Goal: Information Seeking & Learning: Learn about a topic

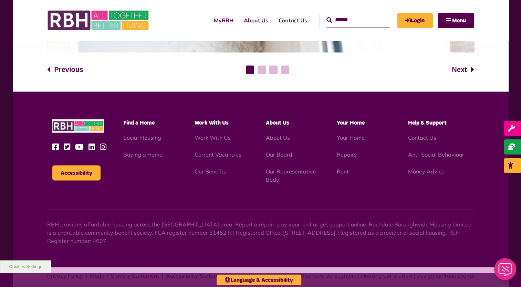
scroll to position [1407, 0]
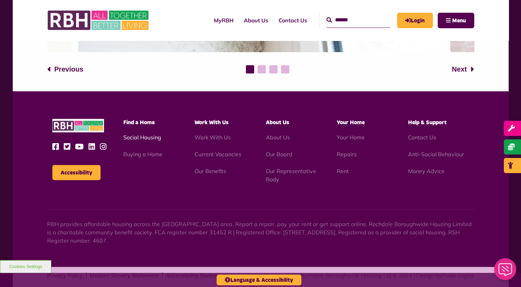
click at [142, 140] on link "Social Housing" at bounding box center [142, 137] width 38 height 7
click at [288, 174] on link "Our Representative Body" at bounding box center [290, 175] width 50 height 15
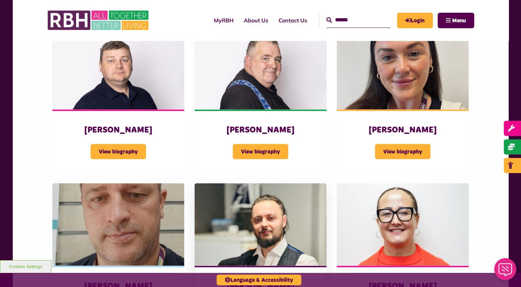
scroll to position [1193, 0]
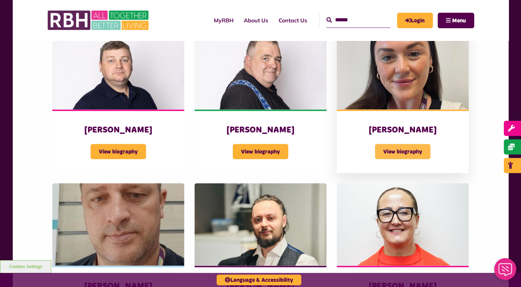
click at [395, 145] on span "View biography" at bounding box center [402, 151] width 55 height 15
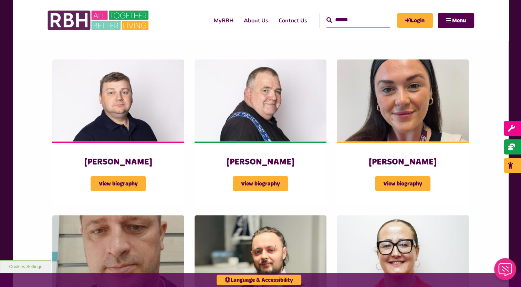
scroll to position [1160, 0]
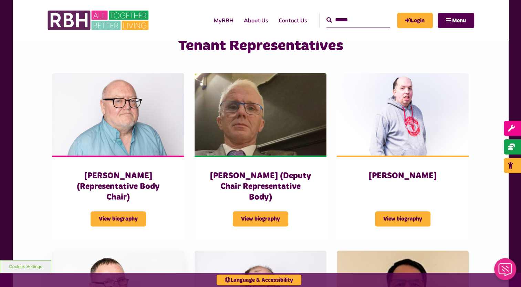
scroll to position [453, 0]
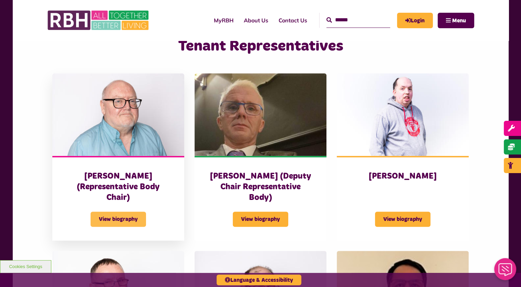
click at [122, 212] on span "View biography" at bounding box center [118, 219] width 55 height 15
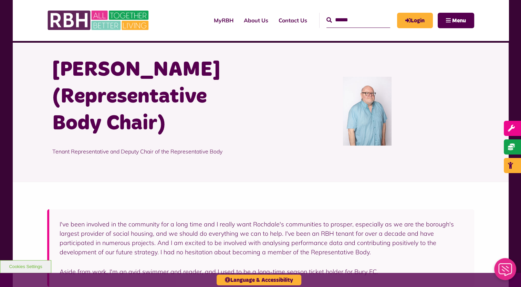
scroll to position [15, 0]
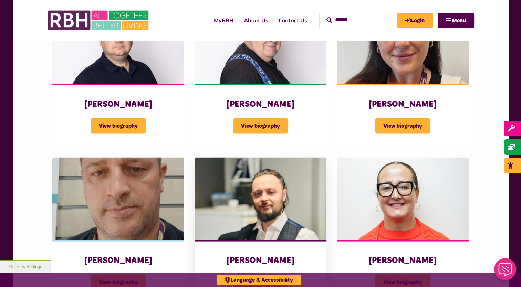
scroll to position [1224, 0]
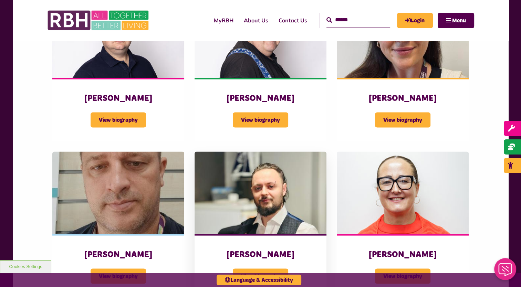
click at [200, 243] on div "Jamie Kelly View biography" at bounding box center [261, 265] width 132 height 63
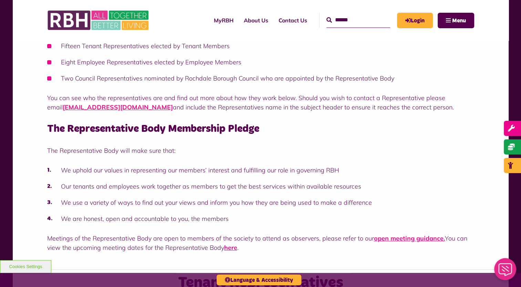
scroll to position [204, 0]
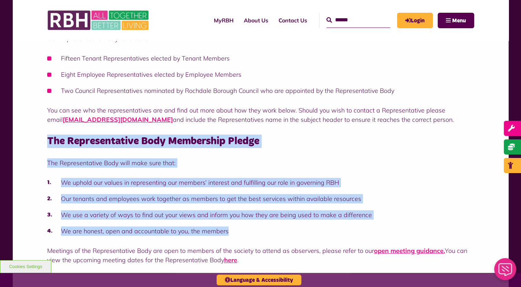
drag, startPoint x: 48, startPoint y: 129, endPoint x: 297, endPoint y: 218, distance: 265.1
click at [297, 218] on div "The Representative Body represents Members and the wider interests of the commu…" at bounding box center [260, 123] width 427 height 284
copy div "The Representative Body Membership Pledge The Representative Body will make sur…"
click at [395, 178] on li "We uphold our values in representing our members’ interest and fulfilling our r…" at bounding box center [260, 182] width 427 height 9
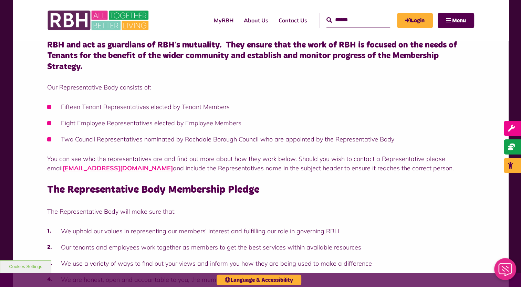
scroll to position [155, 0]
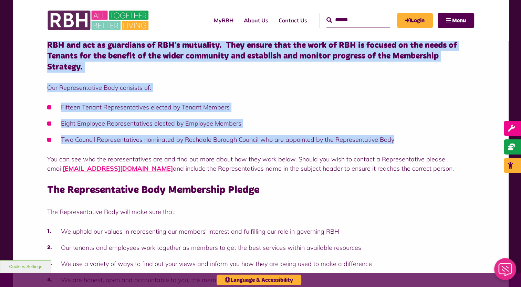
drag, startPoint x: 47, startPoint y: 46, endPoint x: 418, endPoint y: 130, distance: 381.0
click at [418, 130] on div "The Representative Body represents Members and the wider interests of the commu…" at bounding box center [260, 172] width 427 height 284
copy div "RBH and act as guardians of RBH’s mutuality. They ensure that the work of RBH i…"
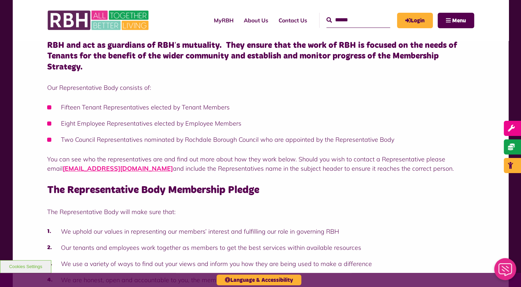
click at [395, 156] on p "You can see who the representatives are and find out more about how they work b…" at bounding box center [260, 164] width 427 height 19
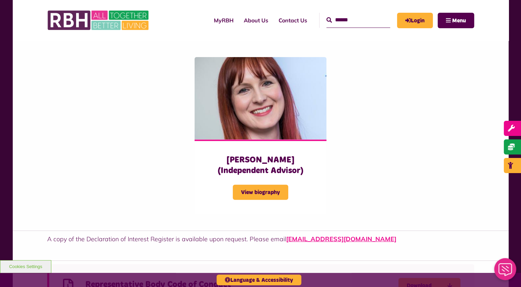
scroll to position [1737, 0]
click at [242, 21] on link "About Us" at bounding box center [256, 20] width 35 height 19
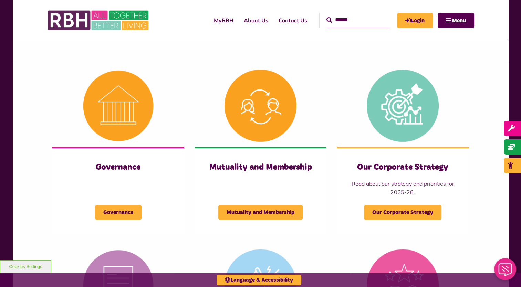
scroll to position [257, 0]
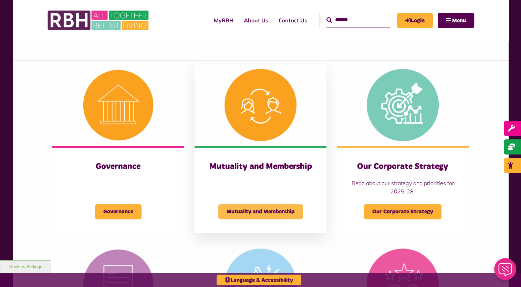
click at [249, 211] on span "Mutuality and Membership" at bounding box center [260, 211] width 84 height 15
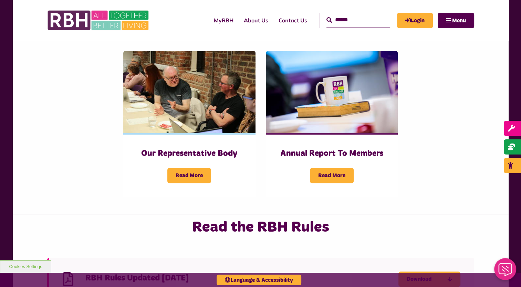
scroll to position [356, 0]
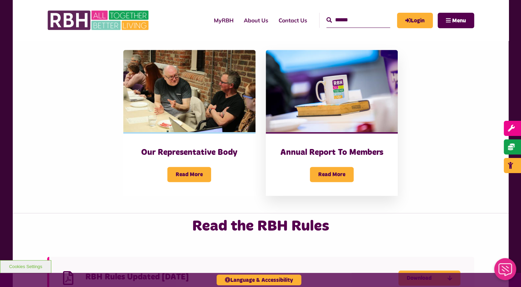
click at [329, 132] on div "Annual Report To Members Read More" at bounding box center [332, 163] width 132 height 63
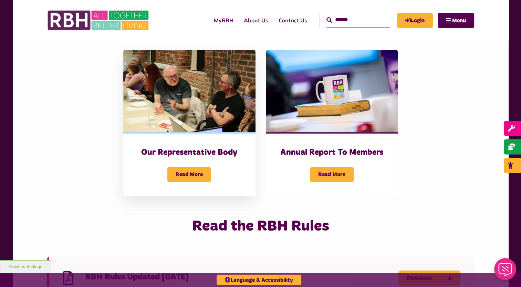
click at [180, 158] on div "Read More" at bounding box center [189, 170] width 104 height 24
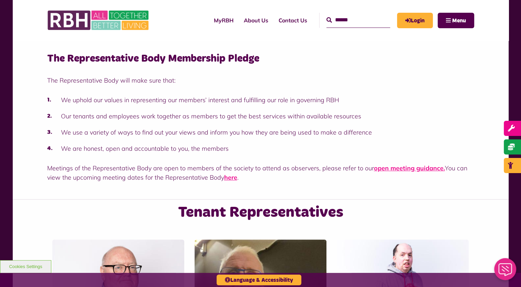
scroll to position [287, 0]
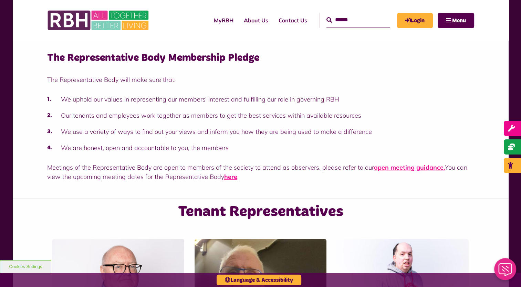
click at [252, 24] on link "About Us" at bounding box center [256, 20] width 35 height 19
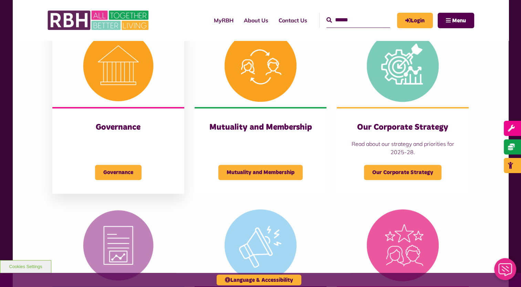
scroll to position [296, 0]
click at [125, 167] on span "Governance" at bounding box center [118, 172] width 46 height 15
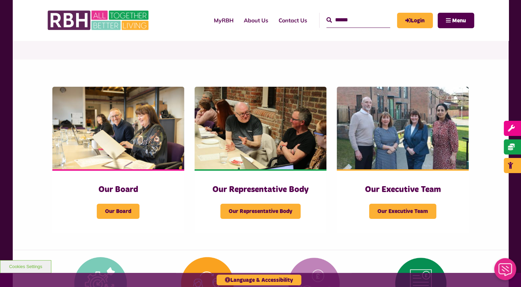
scroll to position [74, 0]
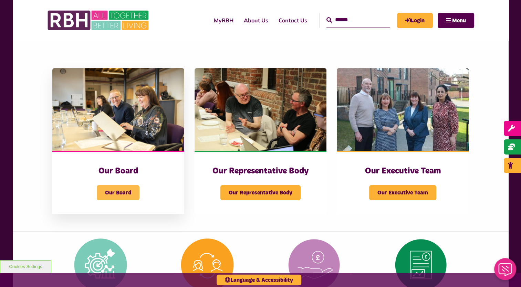
click at [120, 191] on span "Our Board" at bounding box center [118, 192] width 43 height 15
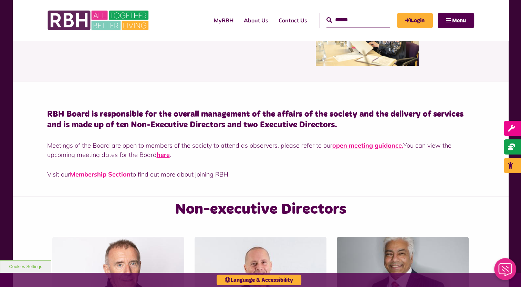
scroll to position [76, 0]
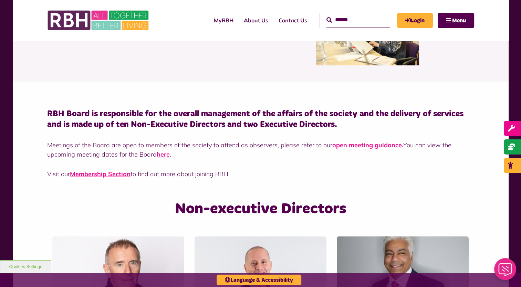
click at [376, 146] on link "open meeting guidance." at bounding box center [367, 145] width 71 height 8
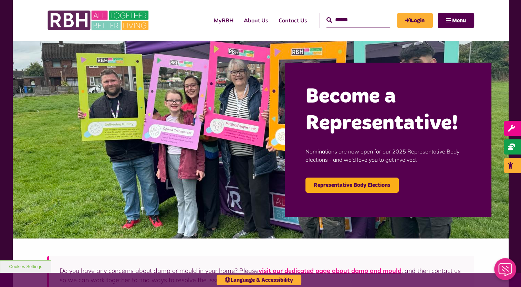
click at [241, 19] on link "About Us" at bounding box center [256, 20] width 35 height 19
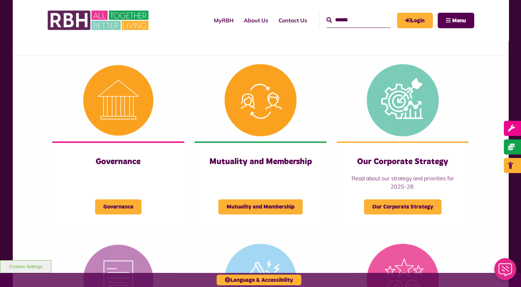
scroll to position [266, 0]
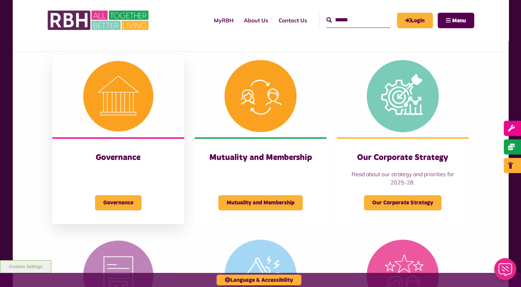
click at [121, 159] on h3 "Governance" at bounding box center [118, 158] width 104 height 11
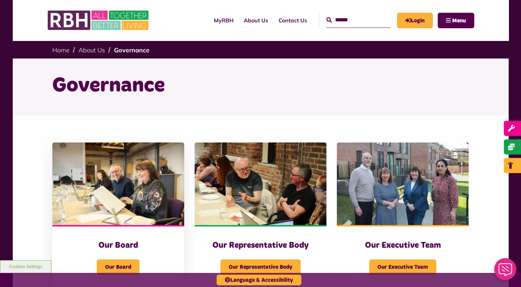
click at [146, 217] on img at bounding box center [118, 184] width 132 height 83
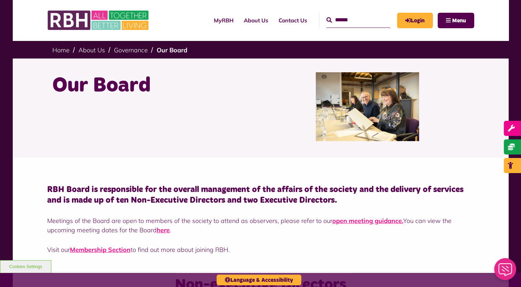
drag, startPoint x: 48, startPoint y: 190, endPoint x: 341, endPoint y: 205, distance: 293.0
click at [341, 205] on h4 "RBH Board is responsible for the overall management of the affairs of the socie…" at bounding box center [260, 195] width 427 height 21
copy h4 "RBH Board is responsible for the overall management of the affairs of the socie…"
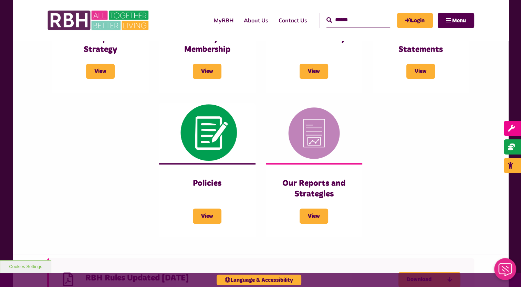
scroll to position [355, 0]
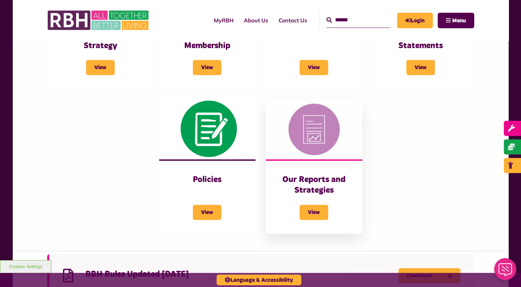
click at [313, 144] on img at bounding box center [314, 129] width 96 height 60
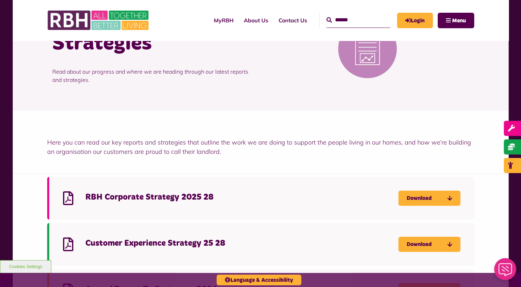
scroll to position [72, 0]
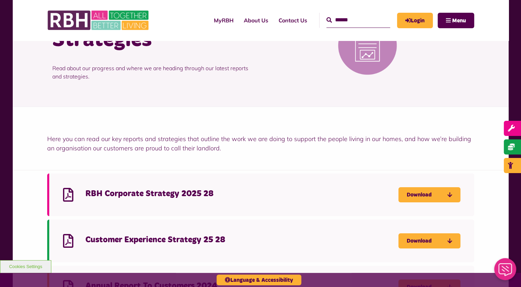
click at [232, 160] on div "Here you can read our key reports and strategies that outline the work we are d…" at bounding box center [261, 138] width 496 height 63
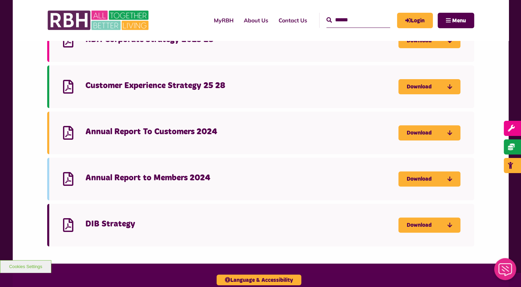
scroll to position [229, 0]
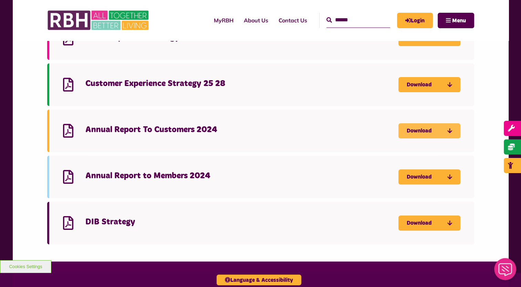
click at [419, 130] on link "Download" at bounding box center [429, 130] width 62 height 15
click at [411, 228] on link "Download" at bounding box center [429, 223] width 62 height 15
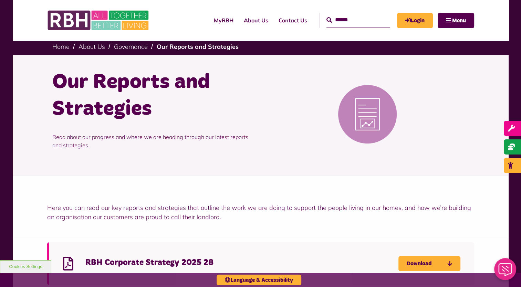
scroll to position [0, 0]
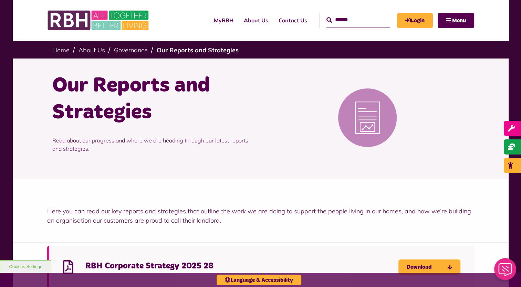
click at [255, 20] on link "About Us" at bounding box center [256, 20] width 35 height 19
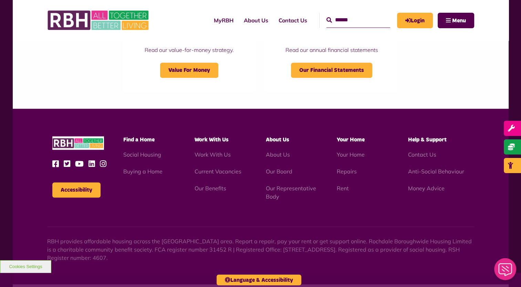
scroll to position [766, 0]
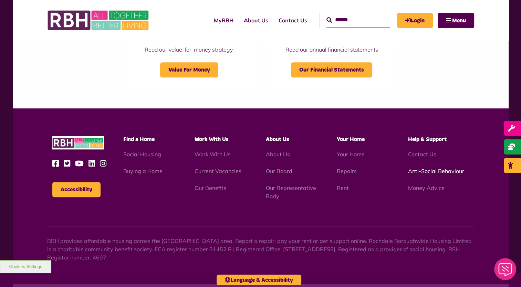
click at [432, 171] on link "Anti-Social Behaviour" at bounding box center [436, 171] width 56 height 7
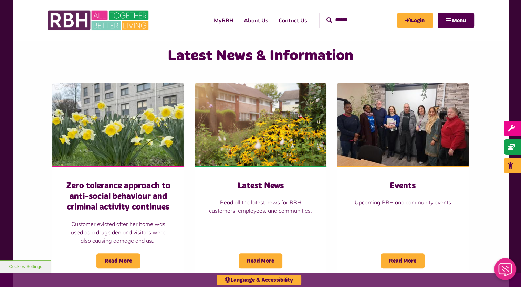
scroll to position [446, 0]
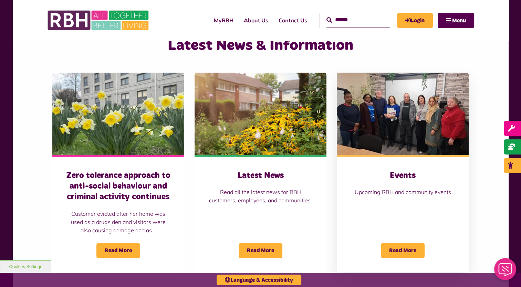
click at [398, 191] on p "Upcoming RBH and community events" at bounding box center [403, 192] width 104 height 8
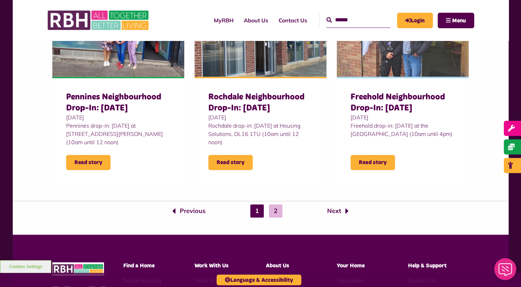
scroll to position [663, 0]
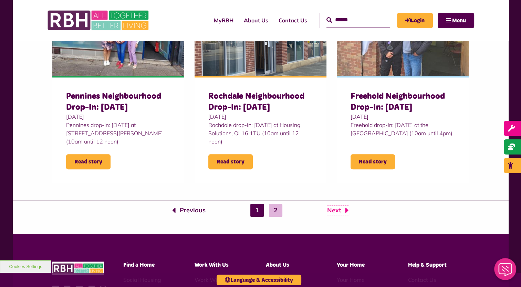
click at [332, 211] on link "Next" at bounding box center [338, 210] width 22 height 9
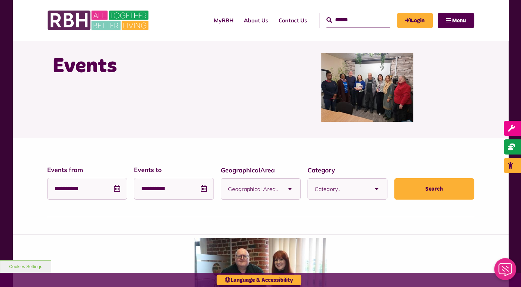
scroll to position [16, 0]
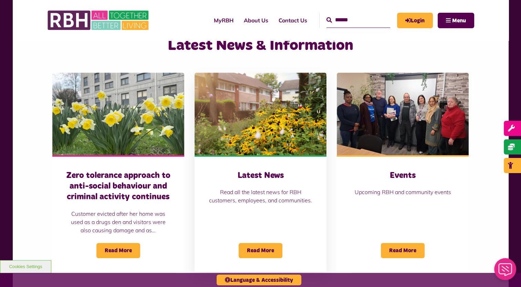
click at [255, 123] on img at bounding box center [261, 114] width 132 height 83
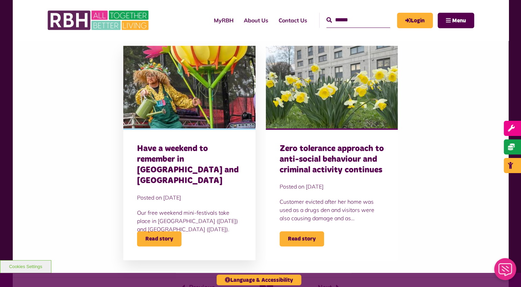
scroll to position [439, 0]
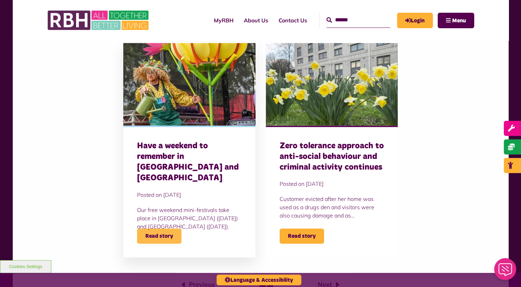
click at [156, 236] on span "Read story" at bounding box center [159, 236] width 44 height 15
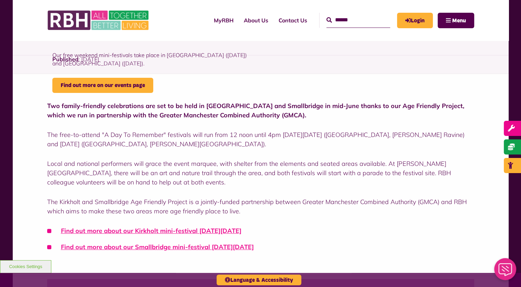
scroll to position [165, 0]
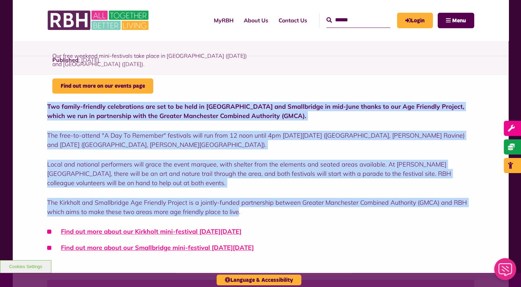
drag, startPoint x: 236, startPoint y: 213, endPoint x: 43, endPoint y: 104, distance: 220.8
click at [43, 104] on div "Two family-friendly celebrations are set to be held in Kirkholt and Smallbridge…" at bounding box center [261, 175] width 496 height 202
copy div "Two family-friendly celebrations are set to be held in Kirkholt and Smallbridge…"
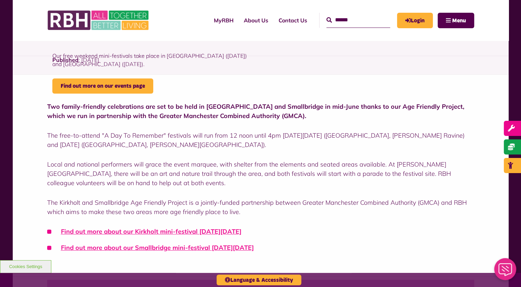
click at [259, 240] on ul "Find out more about our Kirkholt mini-festival on Friday 13 June Find out more …" at bounding box center [260, 239] width 427 height 25
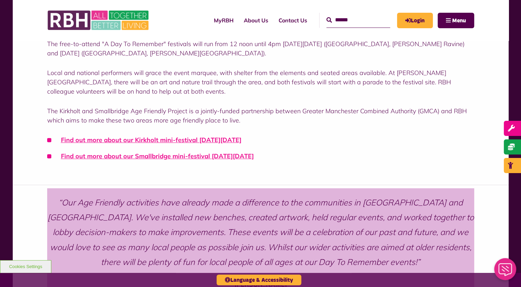
scroll to position [256, 0]
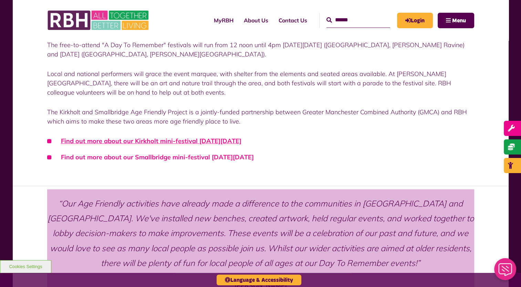
click at [233, 157] on link "Find out more about our Smallbridge mini-festival on Saturday 14 June" at bounding box center [157, 157] width 193 height 8
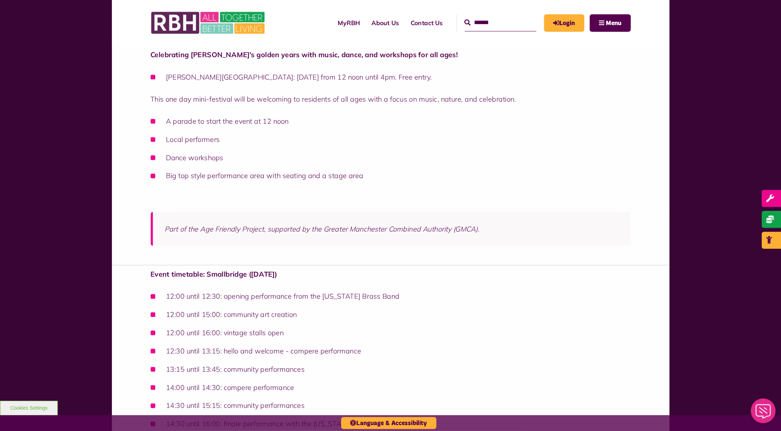
scroll to position [163, 0]
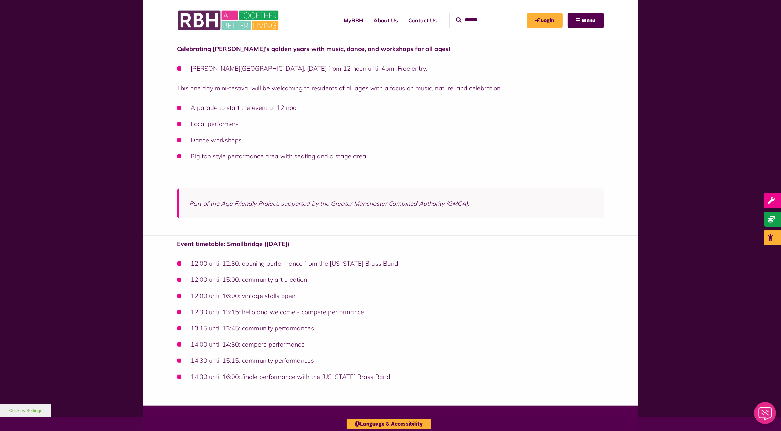
drag, startPoint x: 508, startPoint y: 0, endPoint x: 514, endPoint y: 317, distance: 317.5
click at [514, 287] on ul "12:00 until 12:30: opening performance from the New York Brass Band 12:00 until…" at bounding box center [390, 320] width 427 height 123
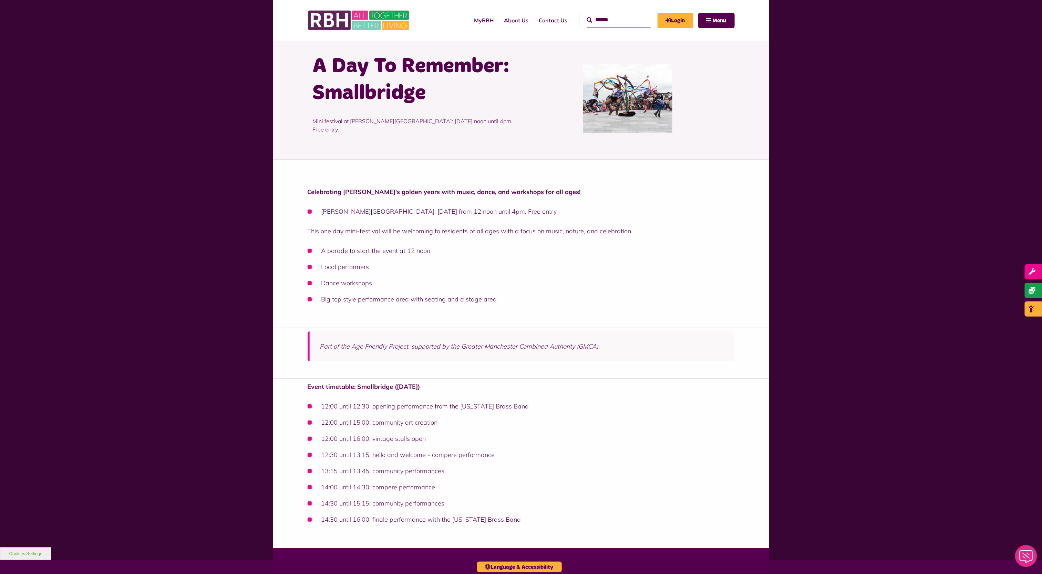
scroll to position [19, 0]
drag, startPoint x: 738, startPoint y: 0, endPoint x: 177, endPoint y: 270, distance: 622.2
click at [177, 270] on div "Celebrating Smallbridge's golden years with music, dance, and workshops for all…" at bounding box center [521, 354] width 1042 height 389
click at [521, 287] on div "Celebrating Smallbridge's golden years with music, dance, and workshops for all…" at bounding box center [521, 354] width 1042 height 389
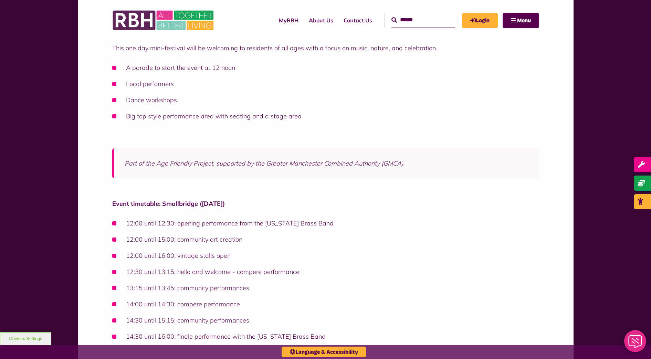
scroll to position [202, 0]
drag, startPoint x: 953, startPoint y: 1, endPoint x: 400, endPoint y: 240, distance: 603.0
click at [400, 240] on li "12:00 until 15:00: community art creation" at bounding box center [325, 239] width 427 height 9
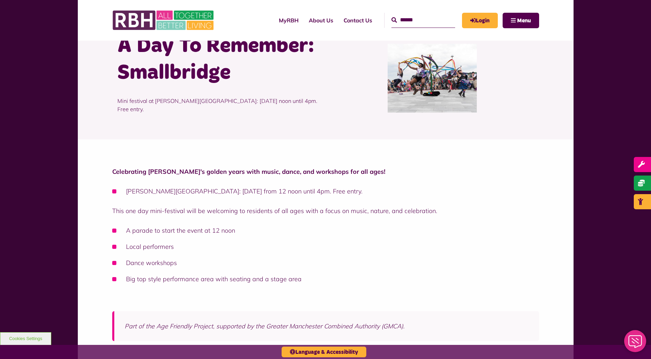
scroll to position [0, 0]
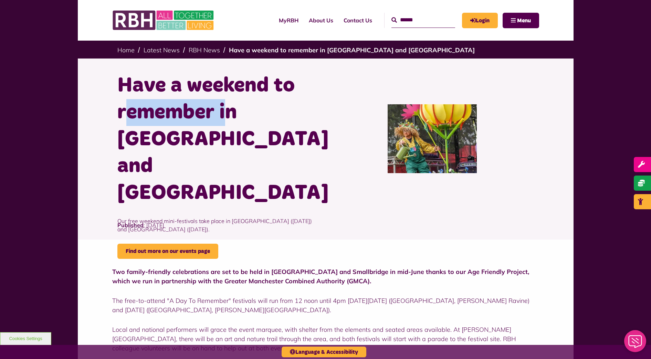
drag, startPoint x: 128, startPoint y: 122, endPoint x: 236, endPoint y: 107, distance: 108.5
click at [236, 107] on h1 "Have a weekend to remember in [GEOGRAPHIC_DATA] and [GEOGRAPHIC_DATA]" at bounding box center [218, 139] width 203 height 134
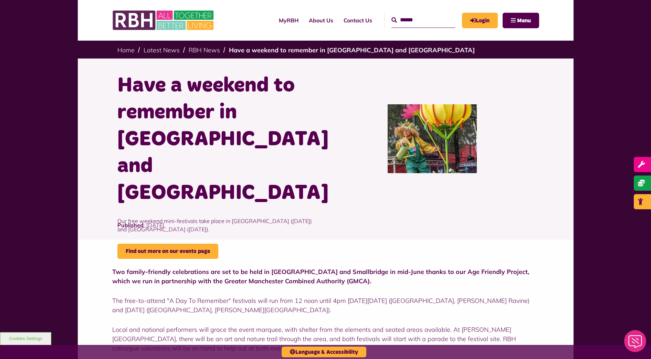
click at [328, 162] on div at bounding box center [432, 138] width 213 height 133
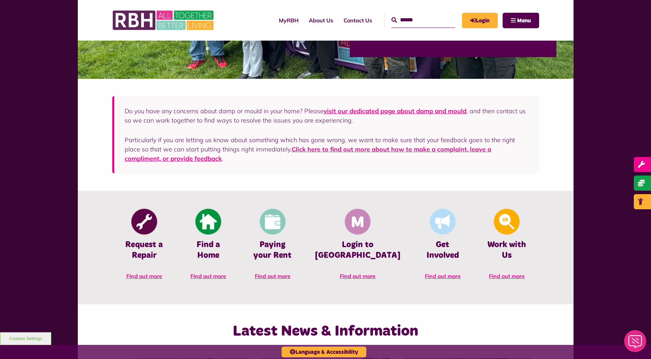
scroll to position [159, 0]
click at [405, 134] on div "Do you have any concerns about damp or mould in your home? Please visit our ded…" at bounding box center [327, 135] width 404 height 57
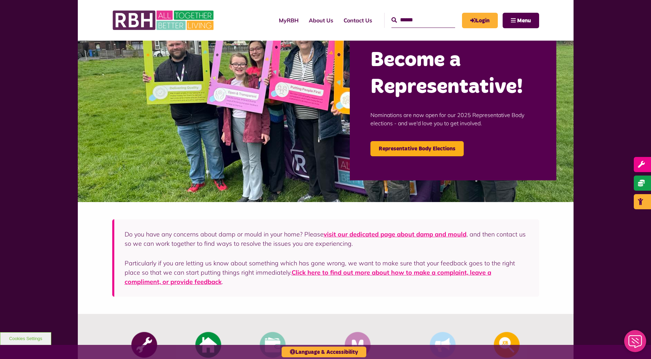
scroll to position [0, 0]
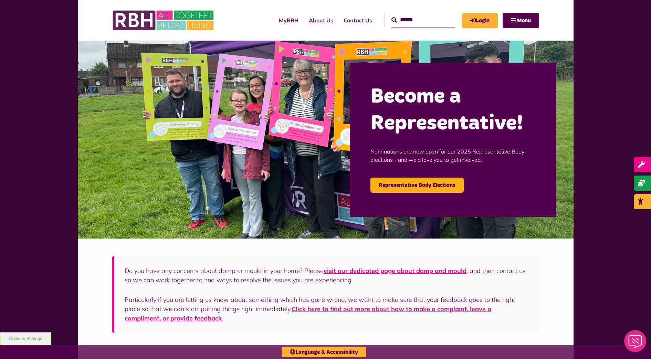
click at [307, 25] on link "About Us" at bounding box center [321, 20] width 35 height 19
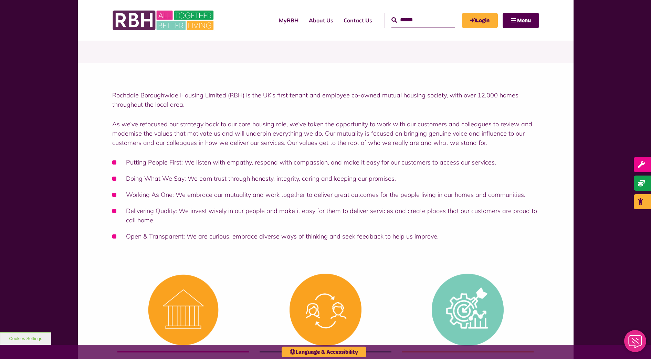
scroll to position [52, 0]
